Goal: Task Accomplishment & Management: Manage account settings

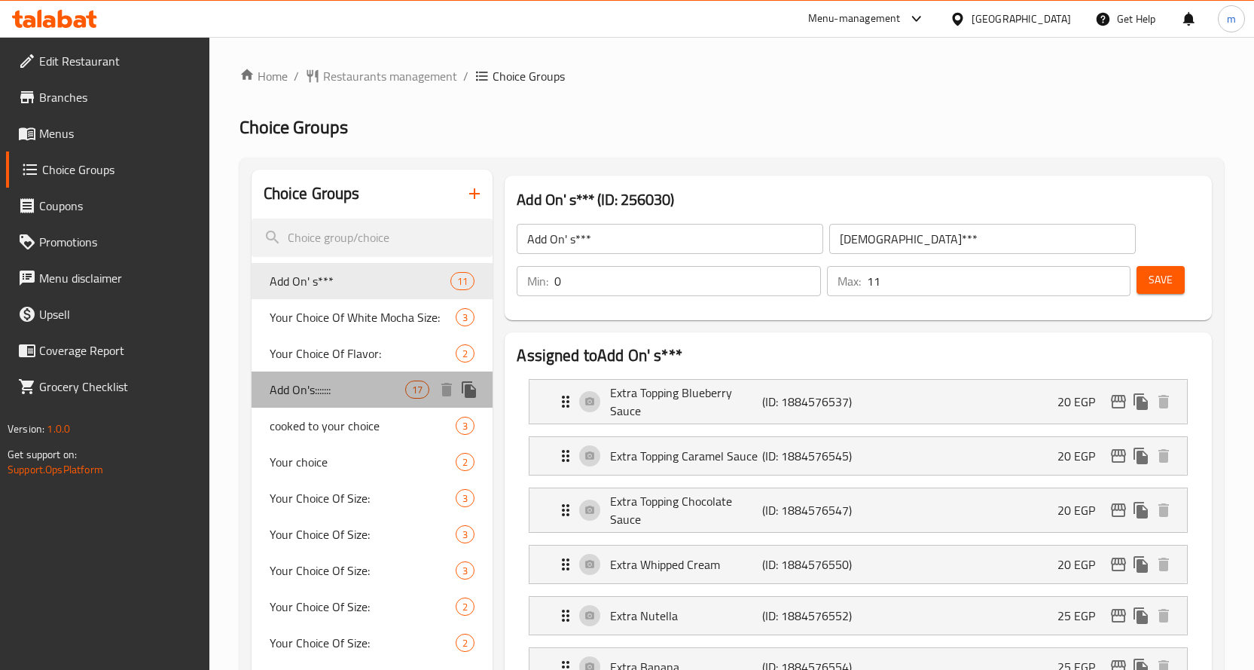
click at [313, 382] on span "Add On's:::::::" at bounding box center [338, 389] width 136 height 18
type input "Add On's:::::::"
type input "[DEMOGRAPHIC_DATA]:::::"
type input "17"
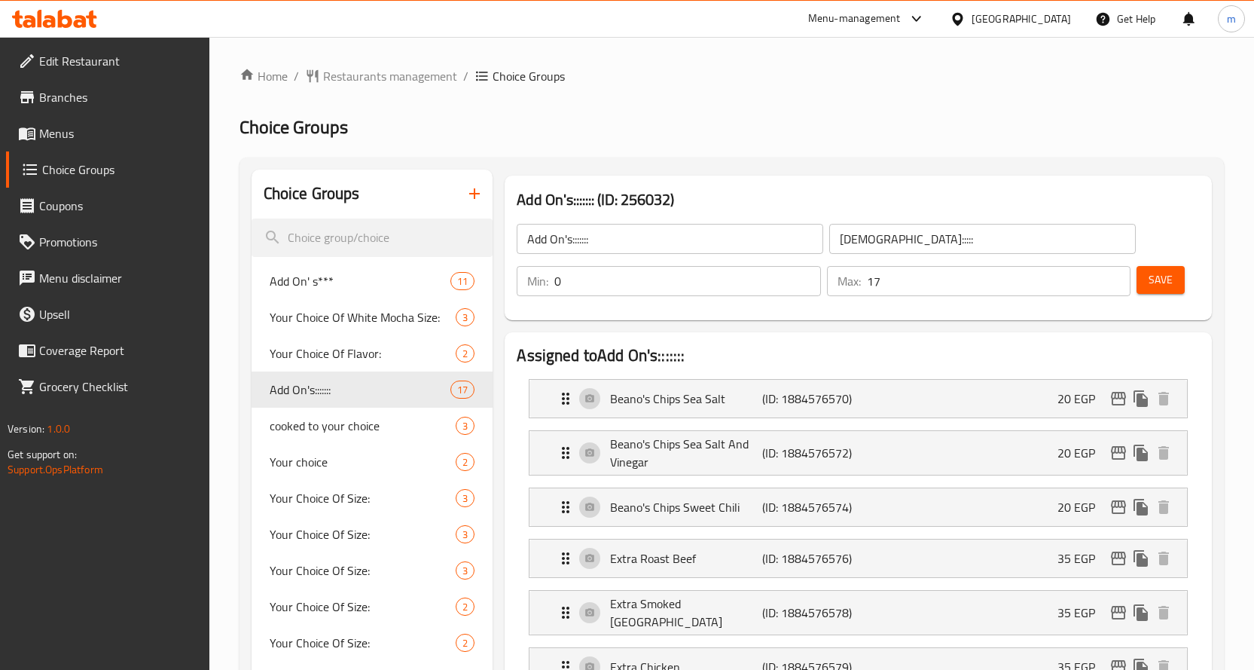
click at [806, 82] on ol "Home / Restaurants management / Choice Groups" at bounding box center [732, 76] width 984 height 18
click at [620, 74] on ol "Home / Restaurants management / Choice Groups" at bounding box center [732, 76] width 984 height 18
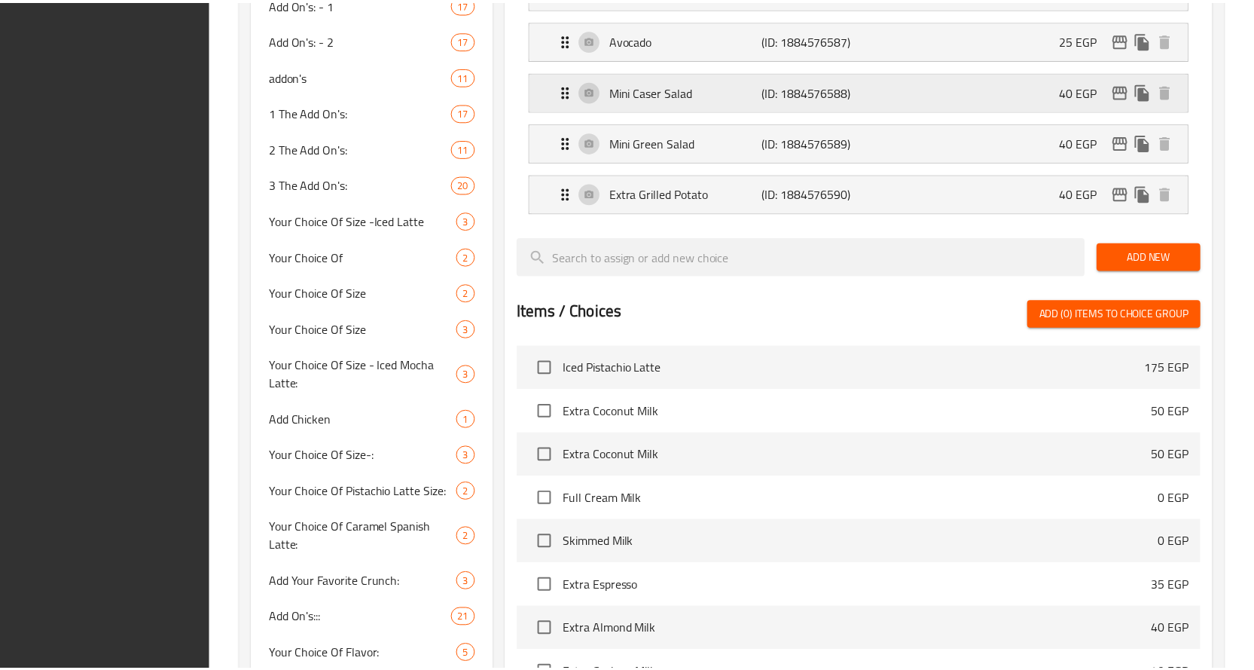
scroll to position [1268, 0]
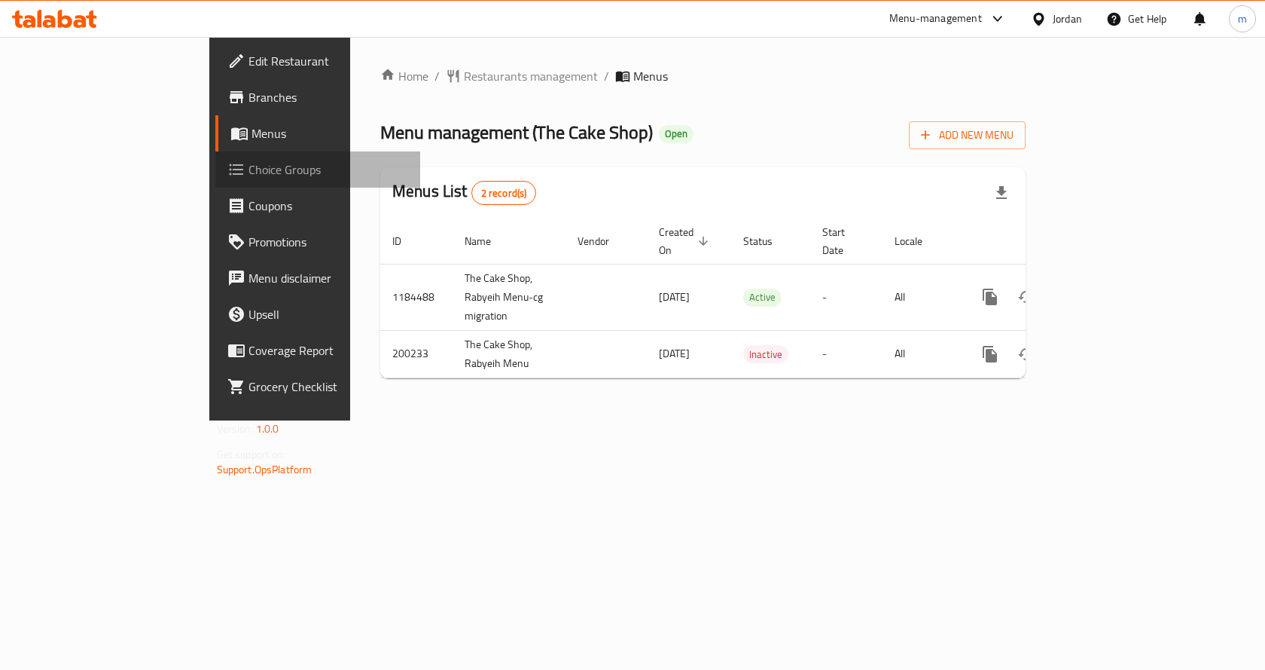
click at [215, 157] on link "Choice Groups" at bounding box center [318, 169] width 206 height 36
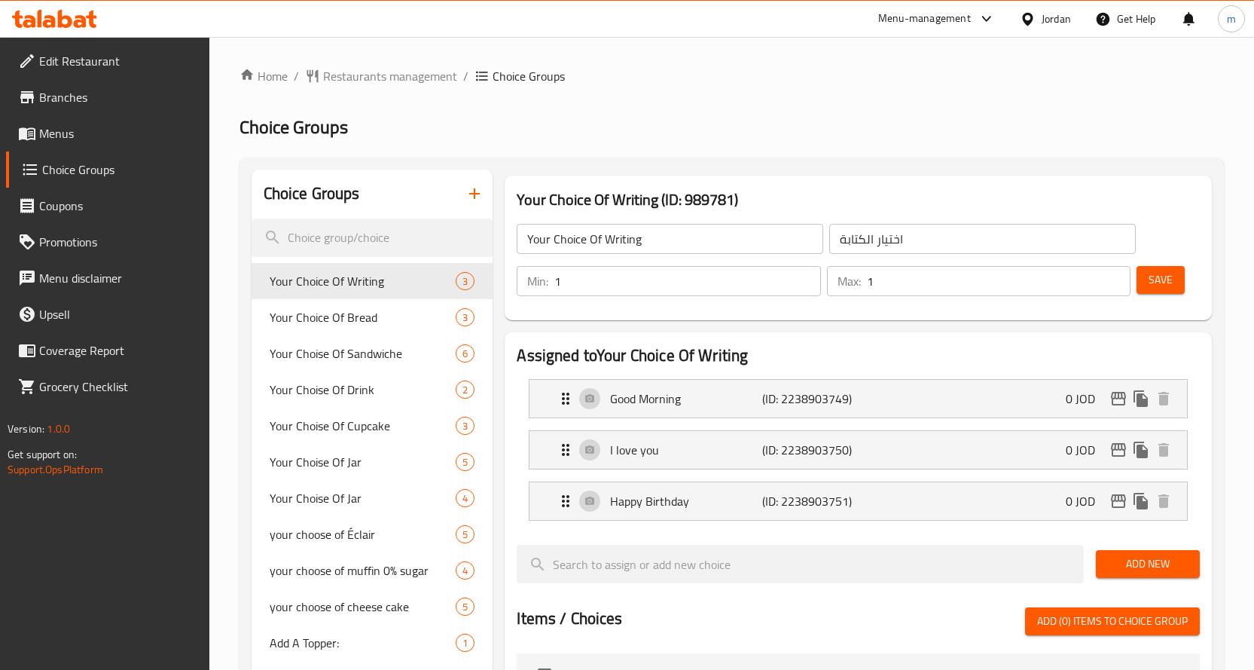
click at [887, 91] on div "Home / Restaurants management / Choice Groups Choice Groups Choice Groups Your …" at bounding box center [732, 625] width 984 height 1117
click at [305, 321] on span "Your Choice Of Bread" at bounding box center [341, 317] width 142 height 18
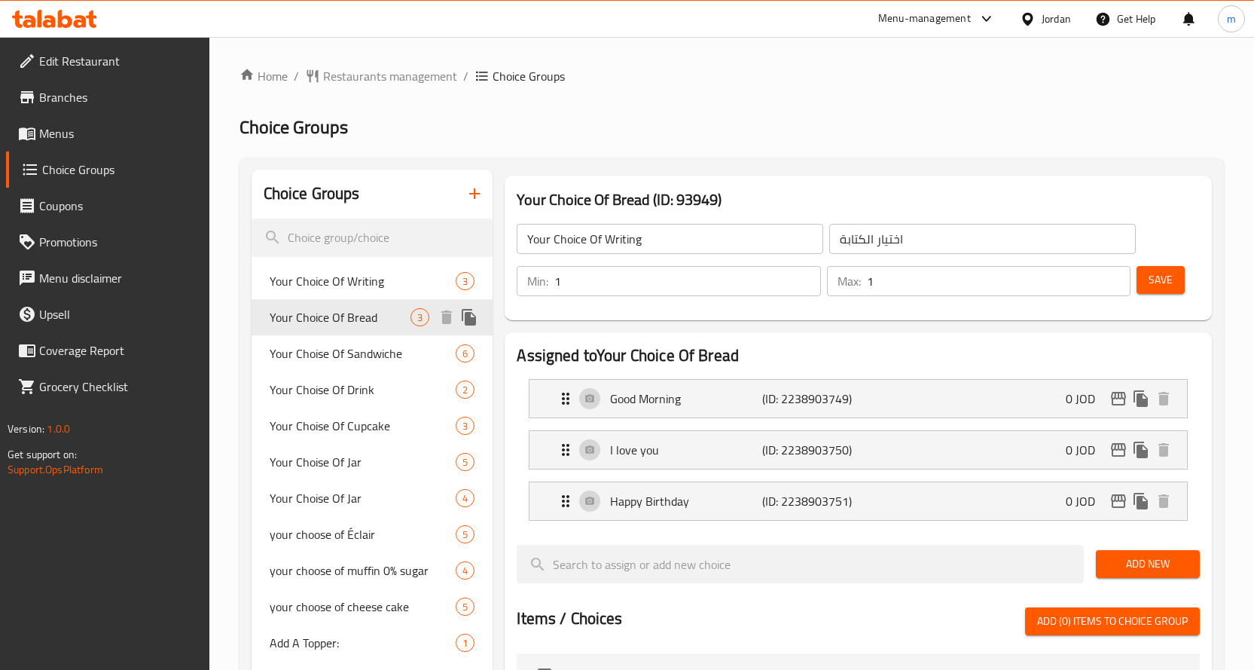
type input "Your Choice Of Bread"
type input "اختيارك من نوع الخبز :"
click at [795, 88] on div "Home / Restaurants management / Choice Groups Choice Groups Choice Groups Your …" at bounding box center [732, 625] width 984 height 1117
click at [340, 273] on span "Your Choice Of Writing" at bounding box center [341, 281] width 142 height 18
type input "Your Choice Of Writing"
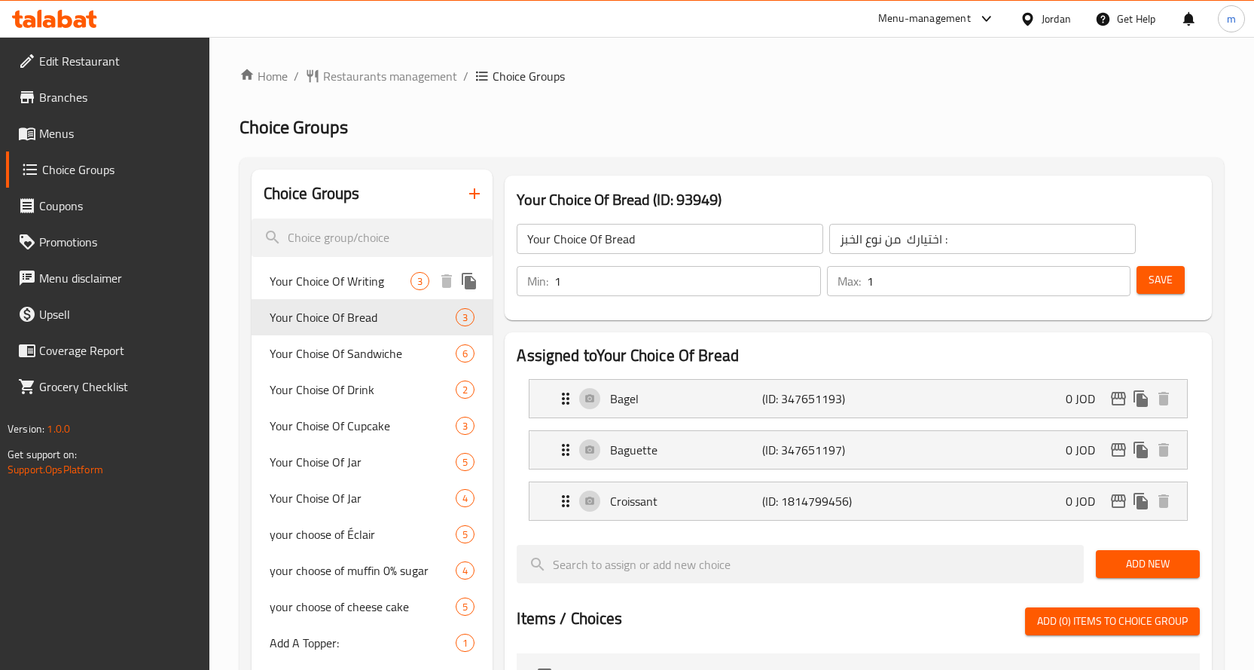
type input "اختيار الكتابة"
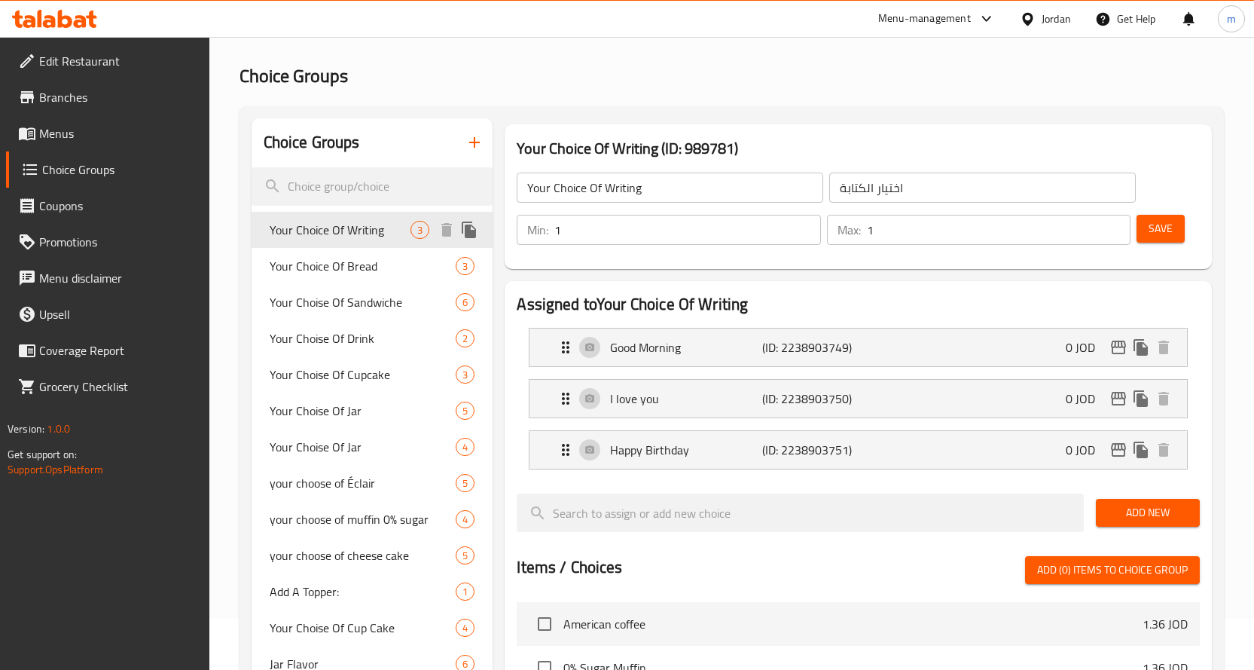
scroll to position [75, 0]
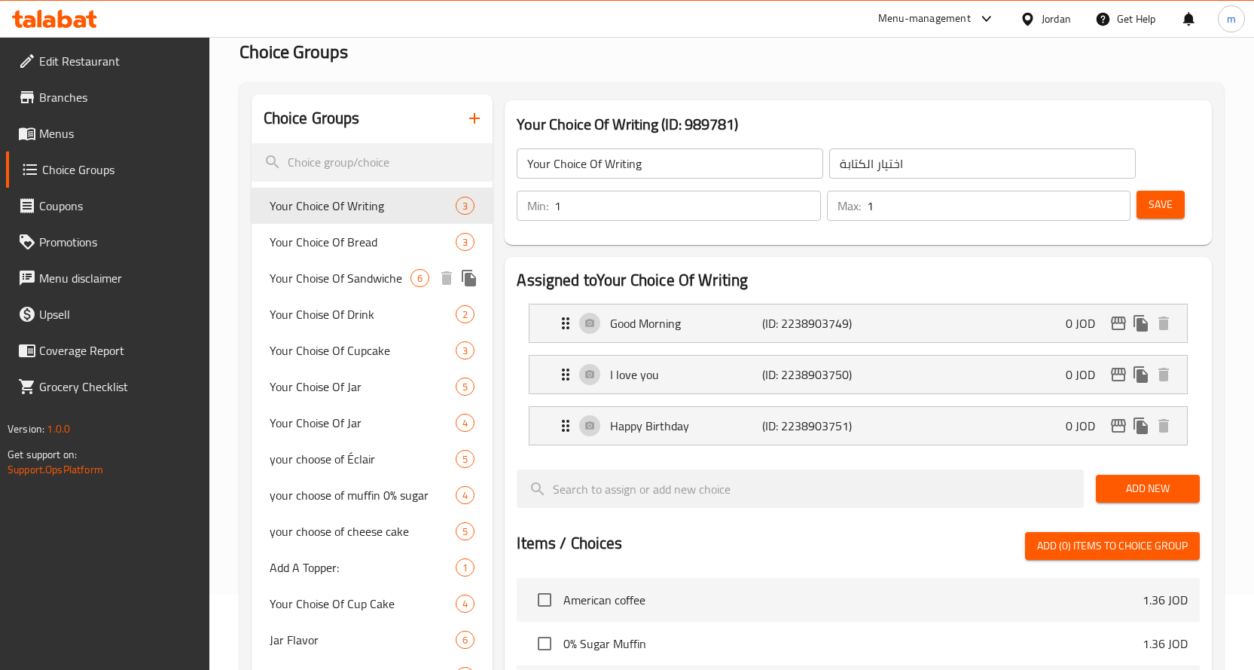
click at [328, 276] on span "Your Choise Of Sandwiche" at bounding box center [341, 278] width 142 height 18
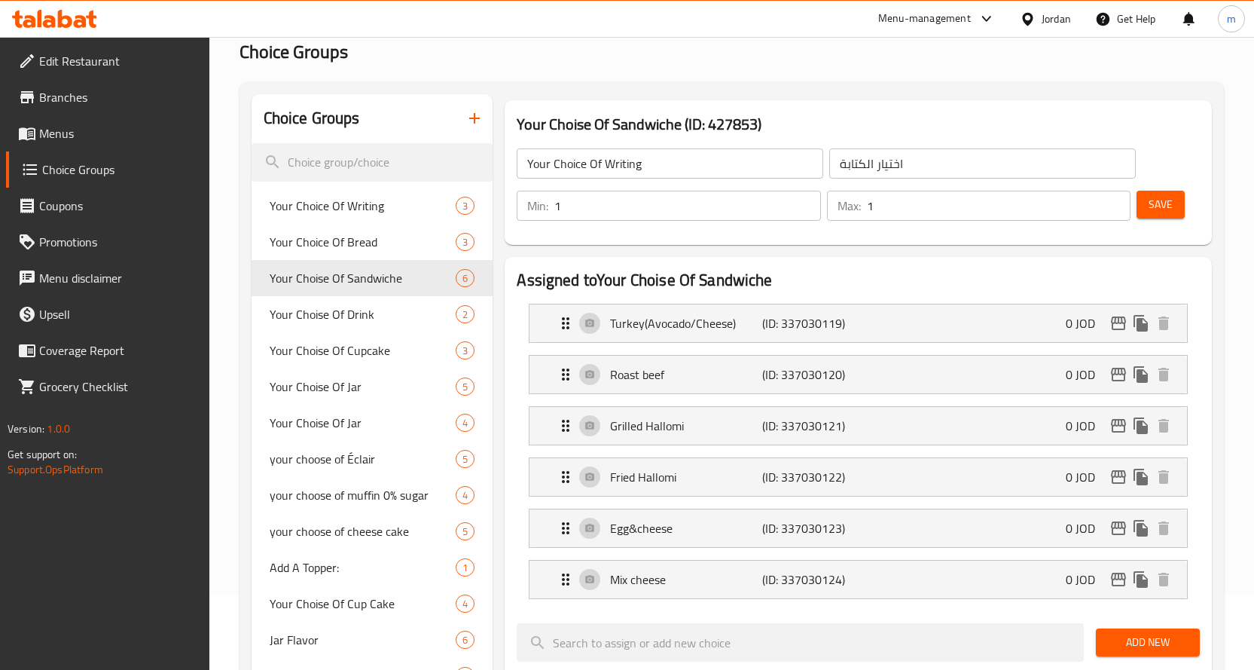
type input "Your Choise Of Sandwiche"
type input "اختيارك من الساندويش"
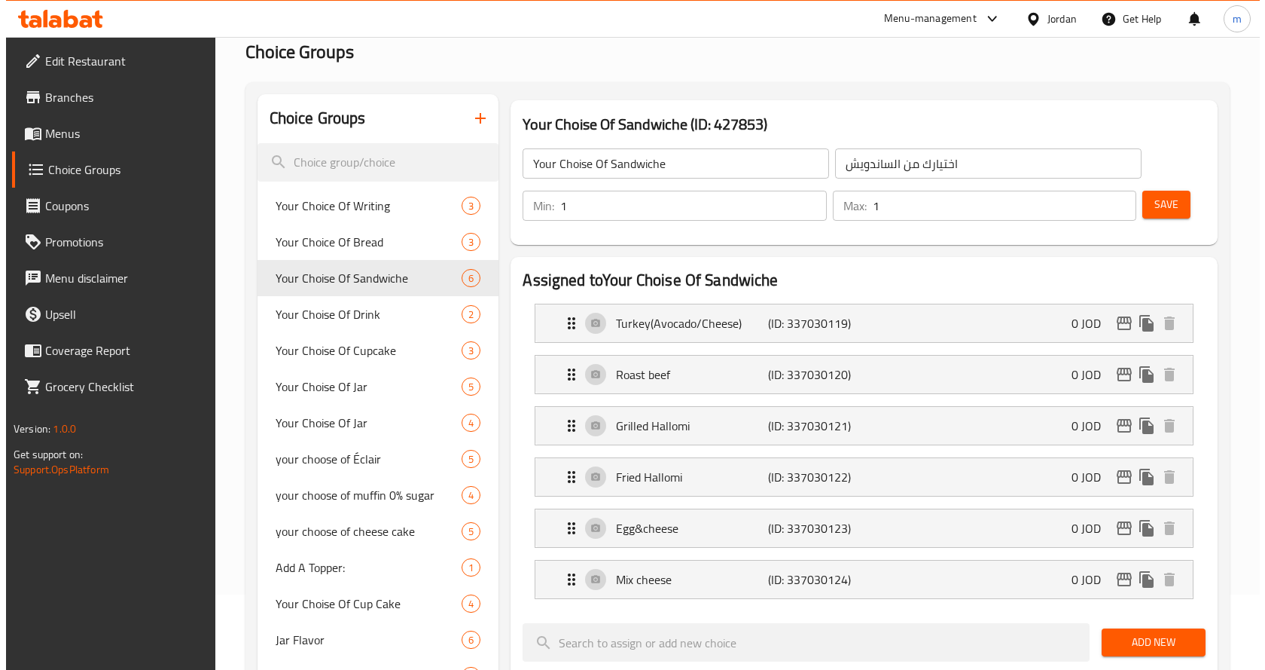
scroll to position [0, 0]
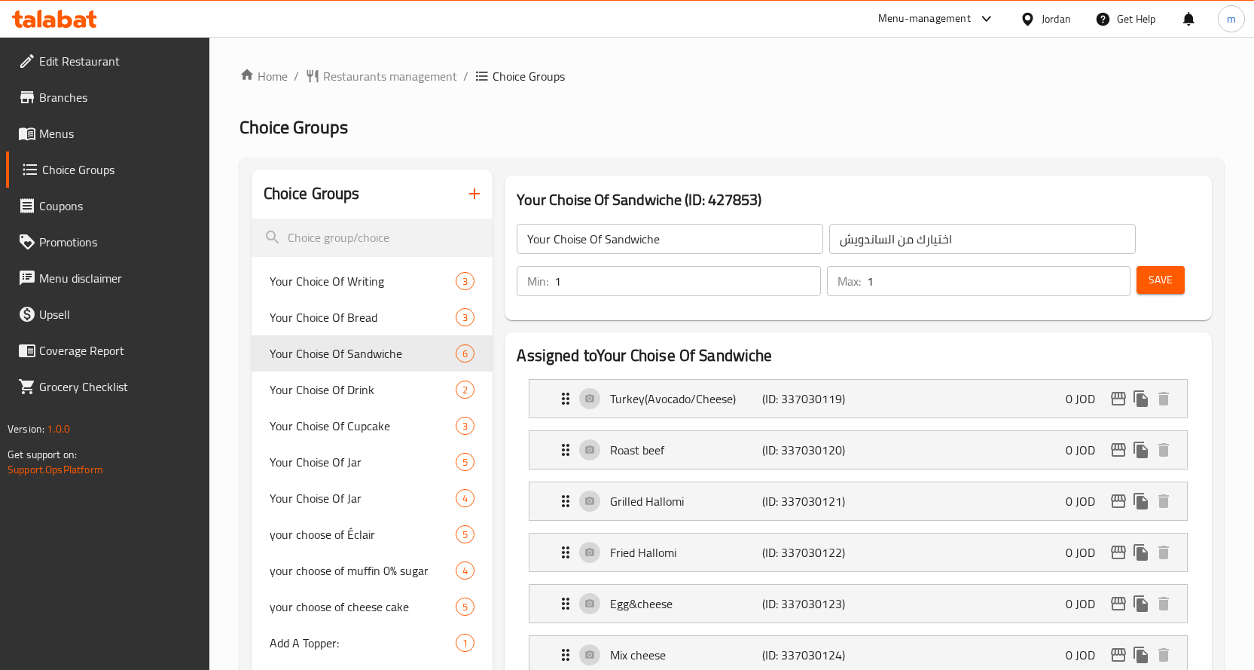
click at [748, 72] on ol "Home / Restaurants management / Choice Groups" at bounding box center [732, 76] width 984 height 18
drag, startPoint x: 364, startPoint y: 391, endPoint x: 560, endPoint y: 275, distance: 228.3
click at [364, 391] on span "Your Choise Of Drink" at bounding box center [341, 389] width 142 height 18
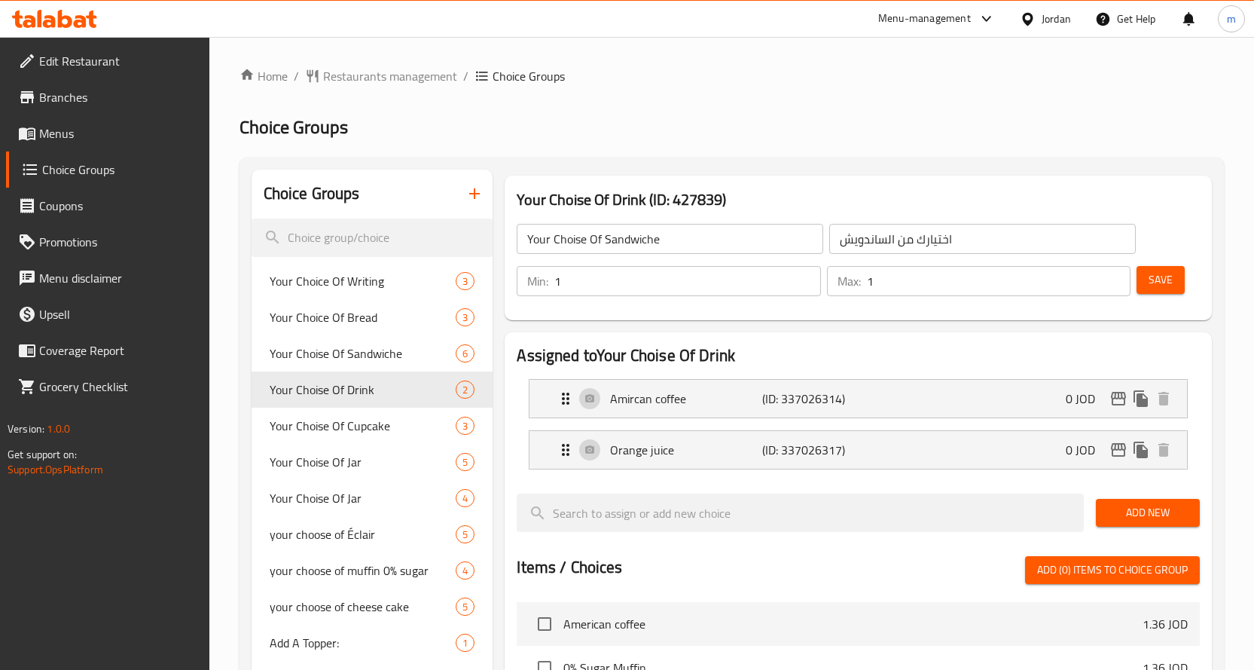
type input "Your Choise Of Drink"
type input "اختيارك من المشروب"
click at [757, 94] on div "Home / Restaurants management / Choice Groups Choice Groups Choice Groups Your …" at bounding box center [732, 600] width 984 height 1066
click at [325, 419] on span "Your Choise Of Cupcake" at bounding box center [341, 426] width 142 height 18
type input "Your Choise Of Cupcake"
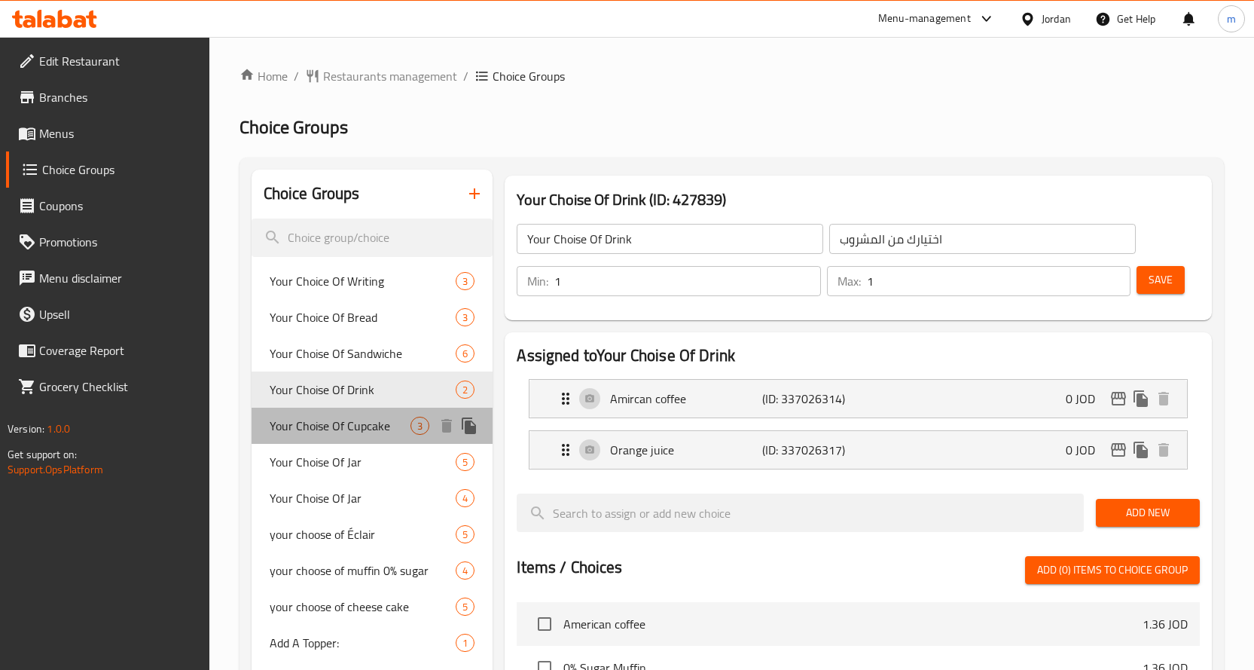
type input "اختيارك من الكب كيك"
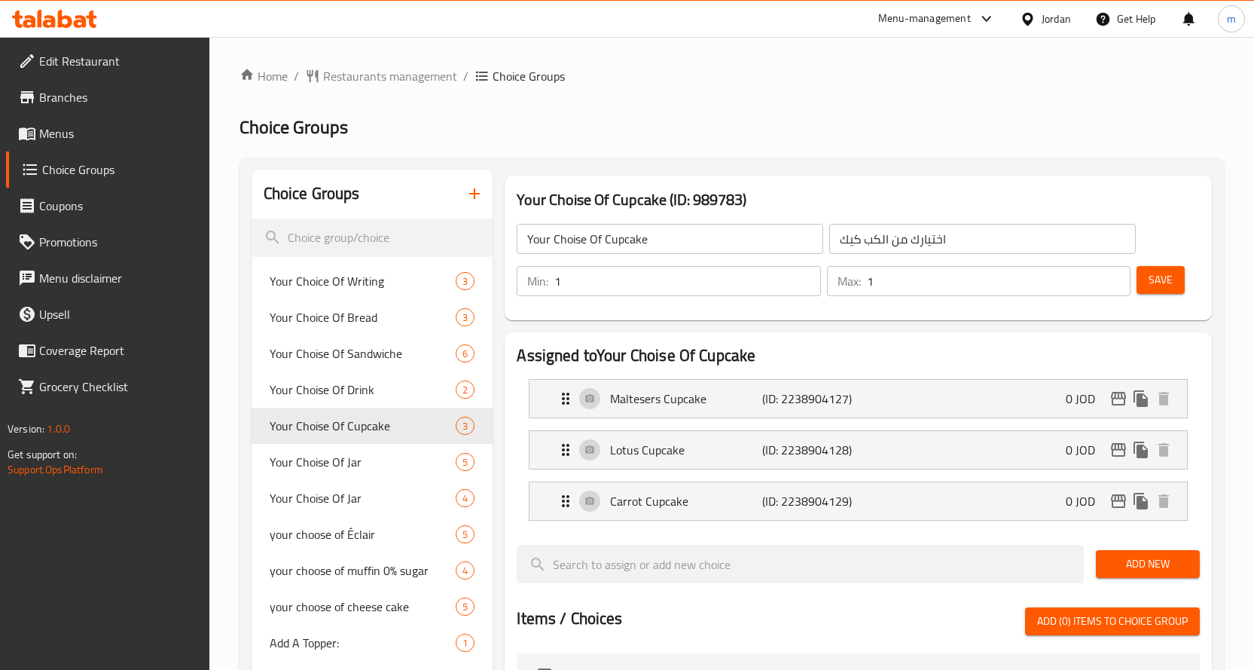
click at [768, 98] on div "Home / Restaurants management / Choice Groups Choice Groups Choice Groups Your …" at bounding box center [732, 625] width 984 height 1117
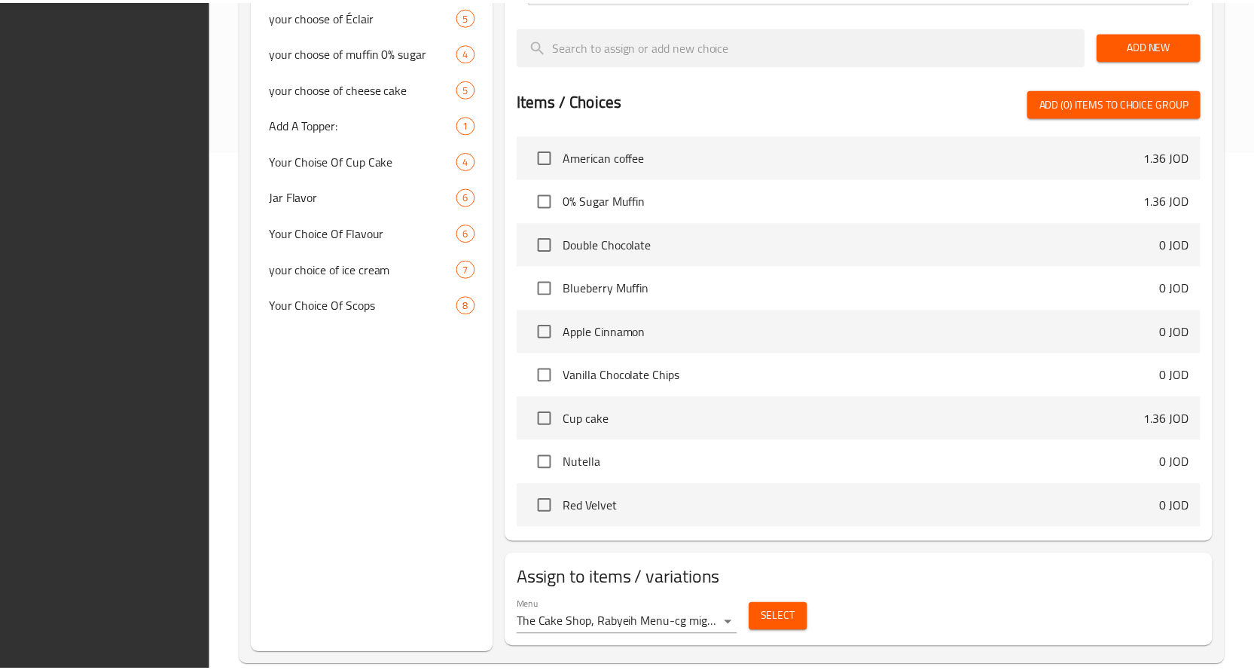
scroll to position [545, 0]
